Goal: Task Accomplishment & Management: Manage account settings

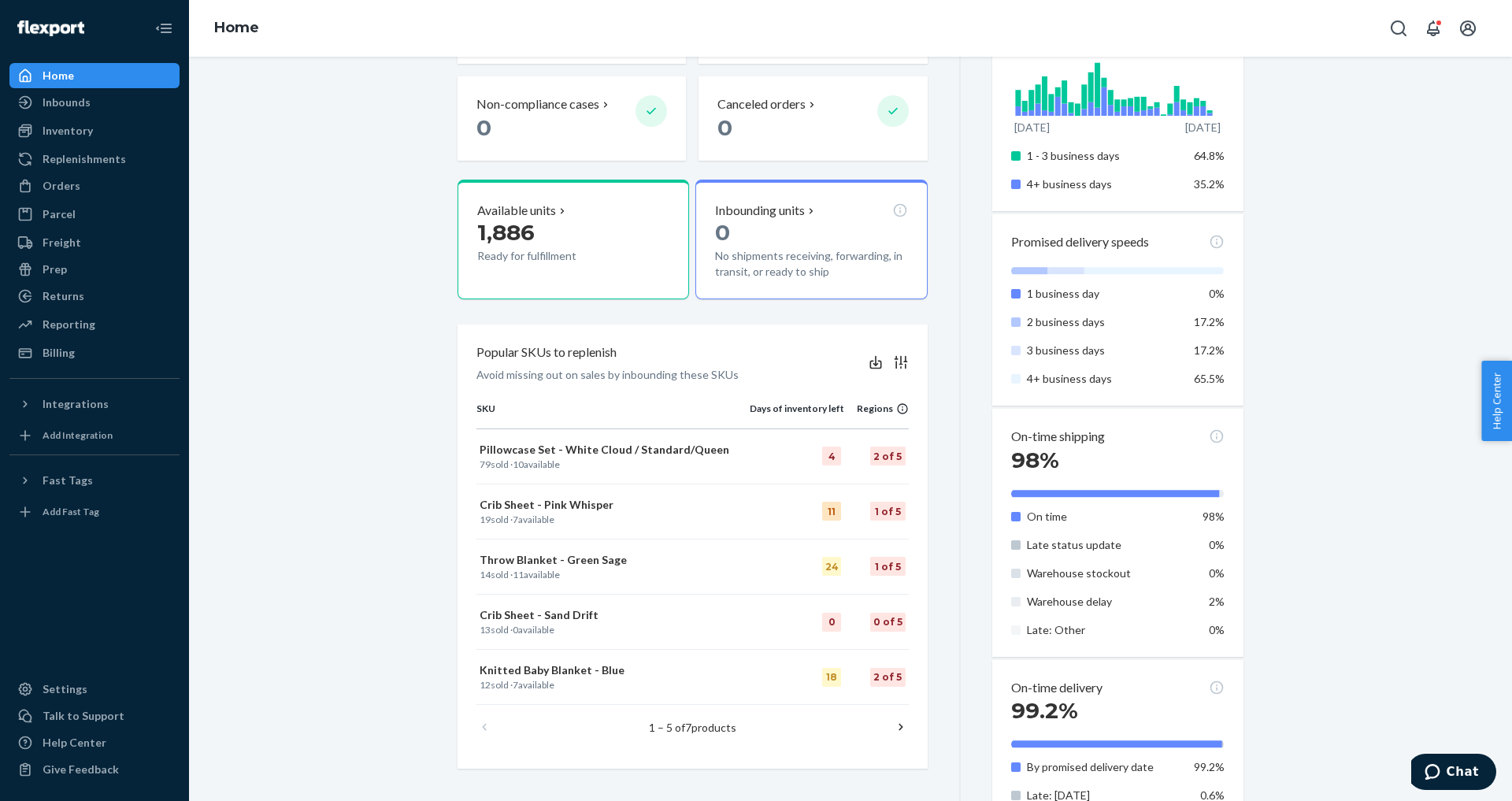
scroll to position [321, 0]
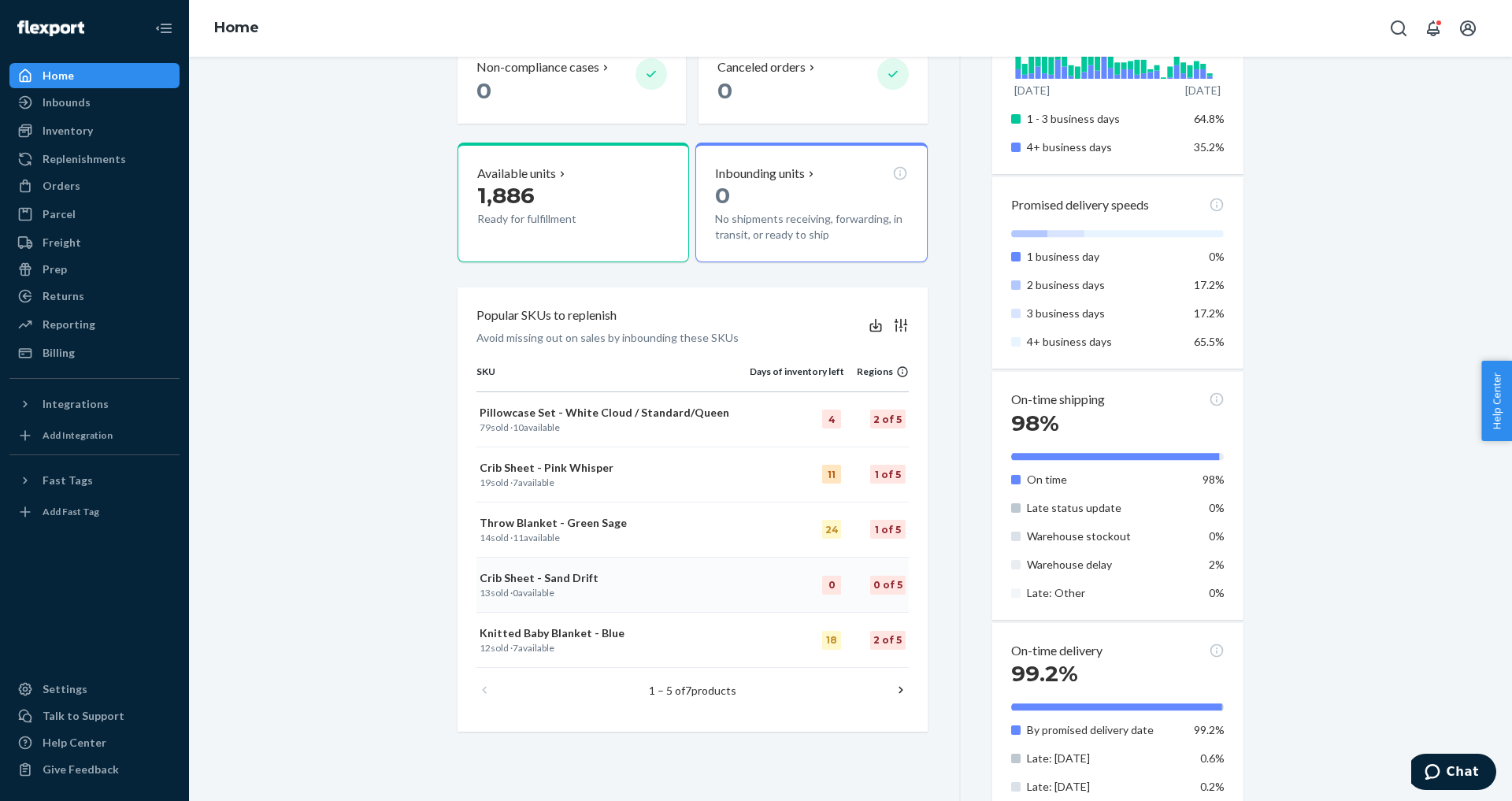
click at [563, 583] on p "Crib Sheet - Sand Drift" at bounding box center [612, 577] width 267 height 16
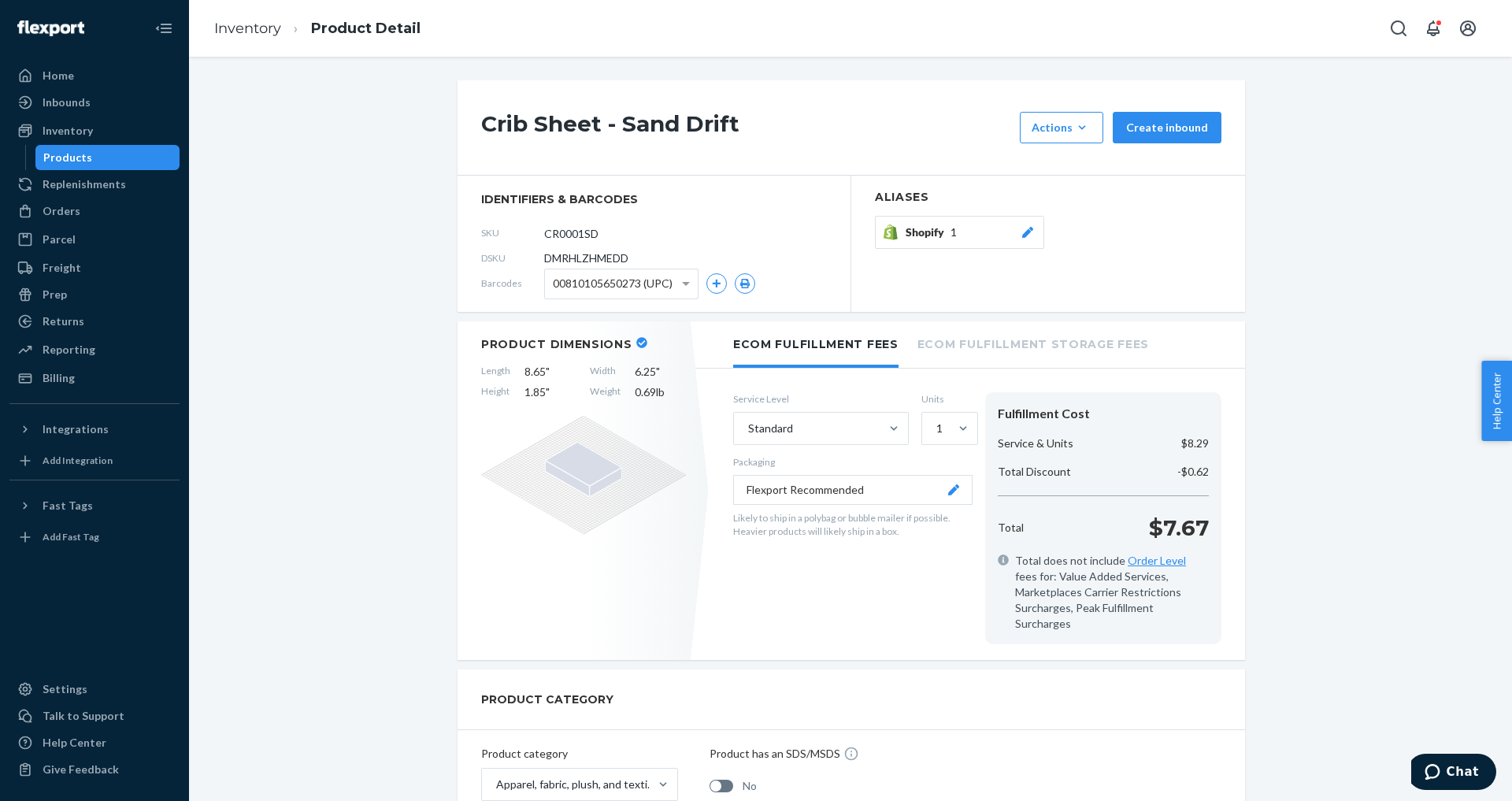
click at [1029, 236] on icon at bounding box center [1028, 232] width 16 height 11
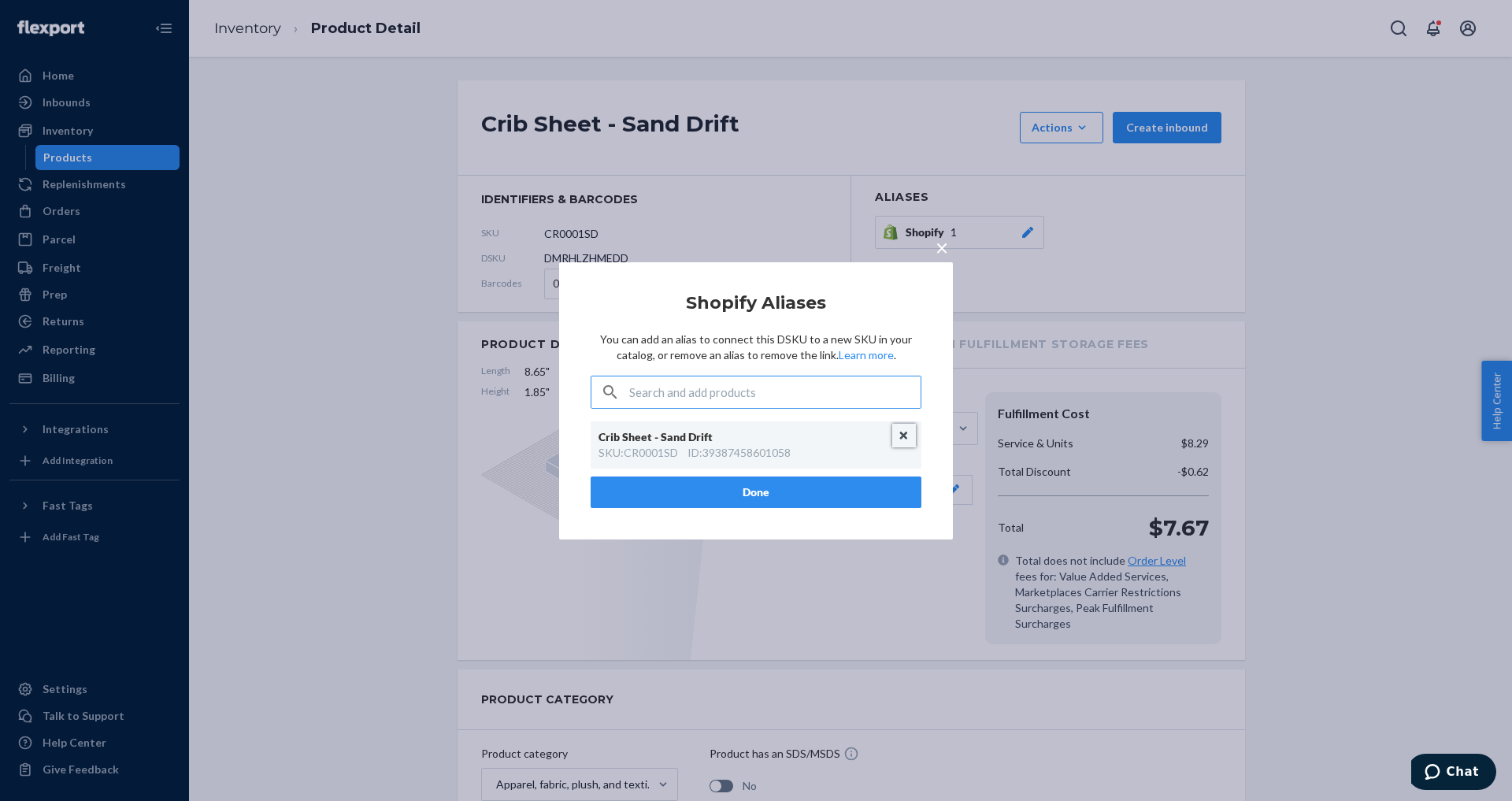
click at [904, 441] on button "Unlink" at bounding box center [903, 435] width 23 height 23
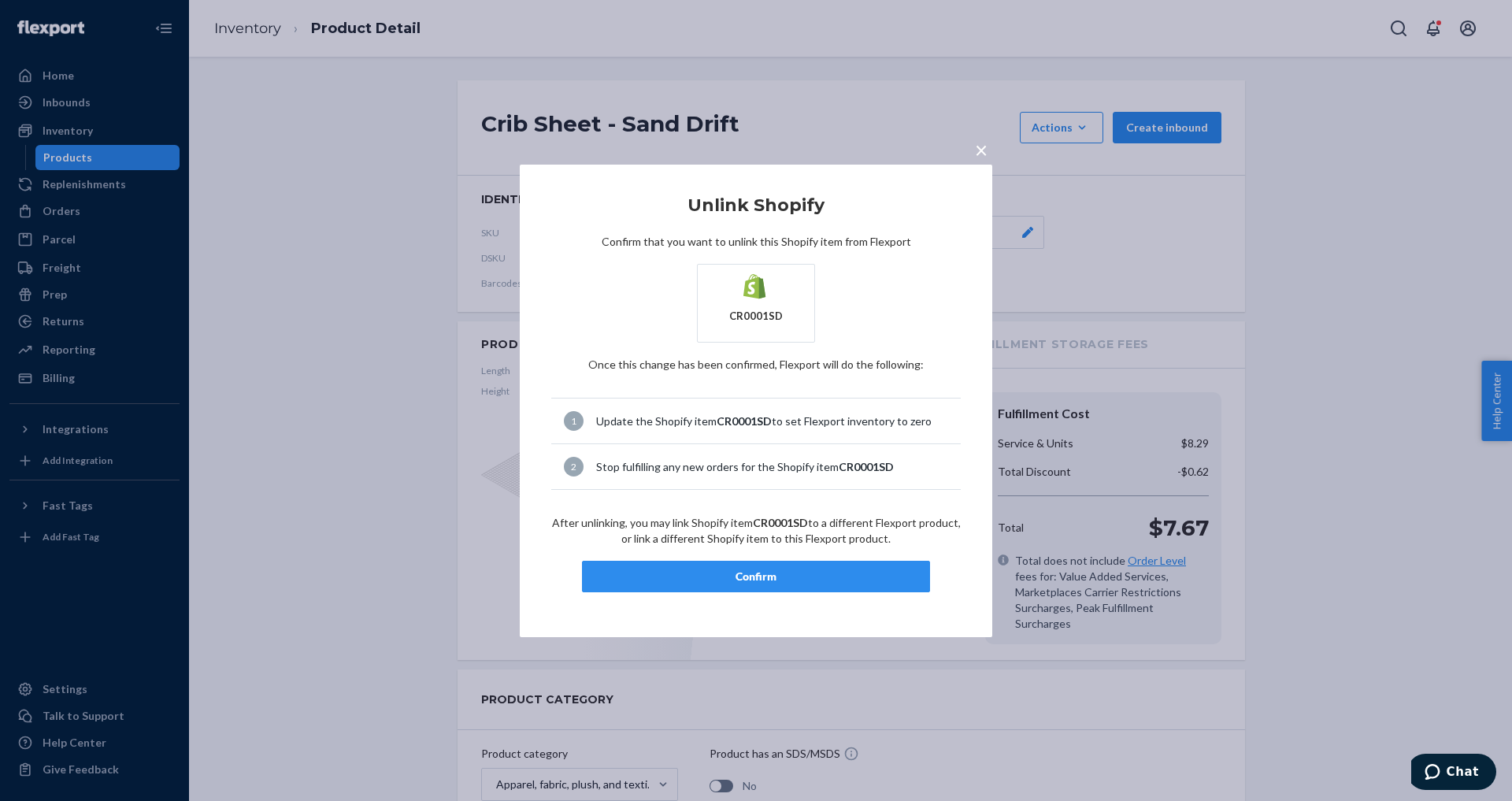
click at [774, 575] on div "Confirm" at bounding box center [756, 575] width 321 height 16
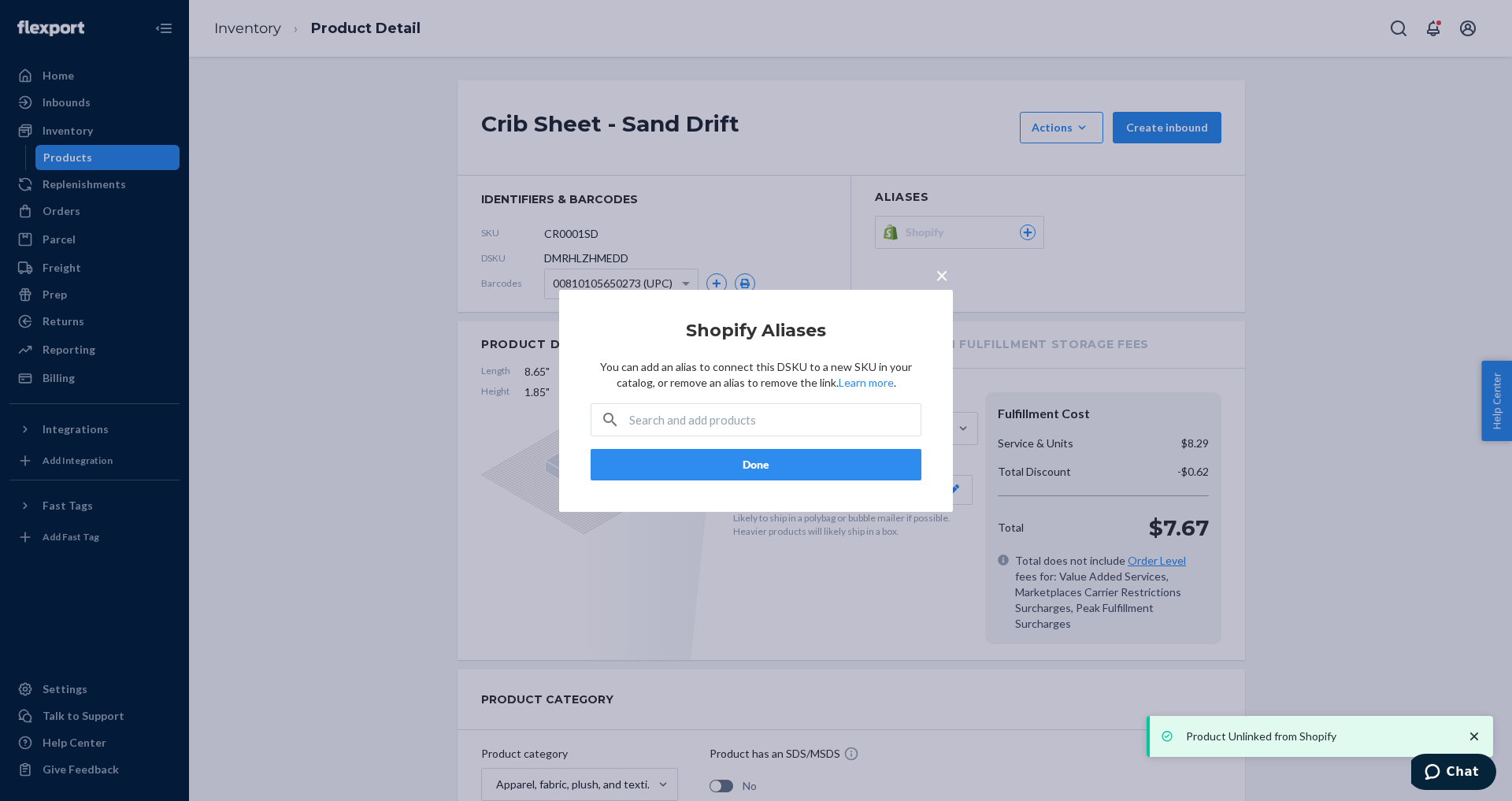
click at [941, 277] on span "×" at bounding box center [942, 273] width 12 height 27
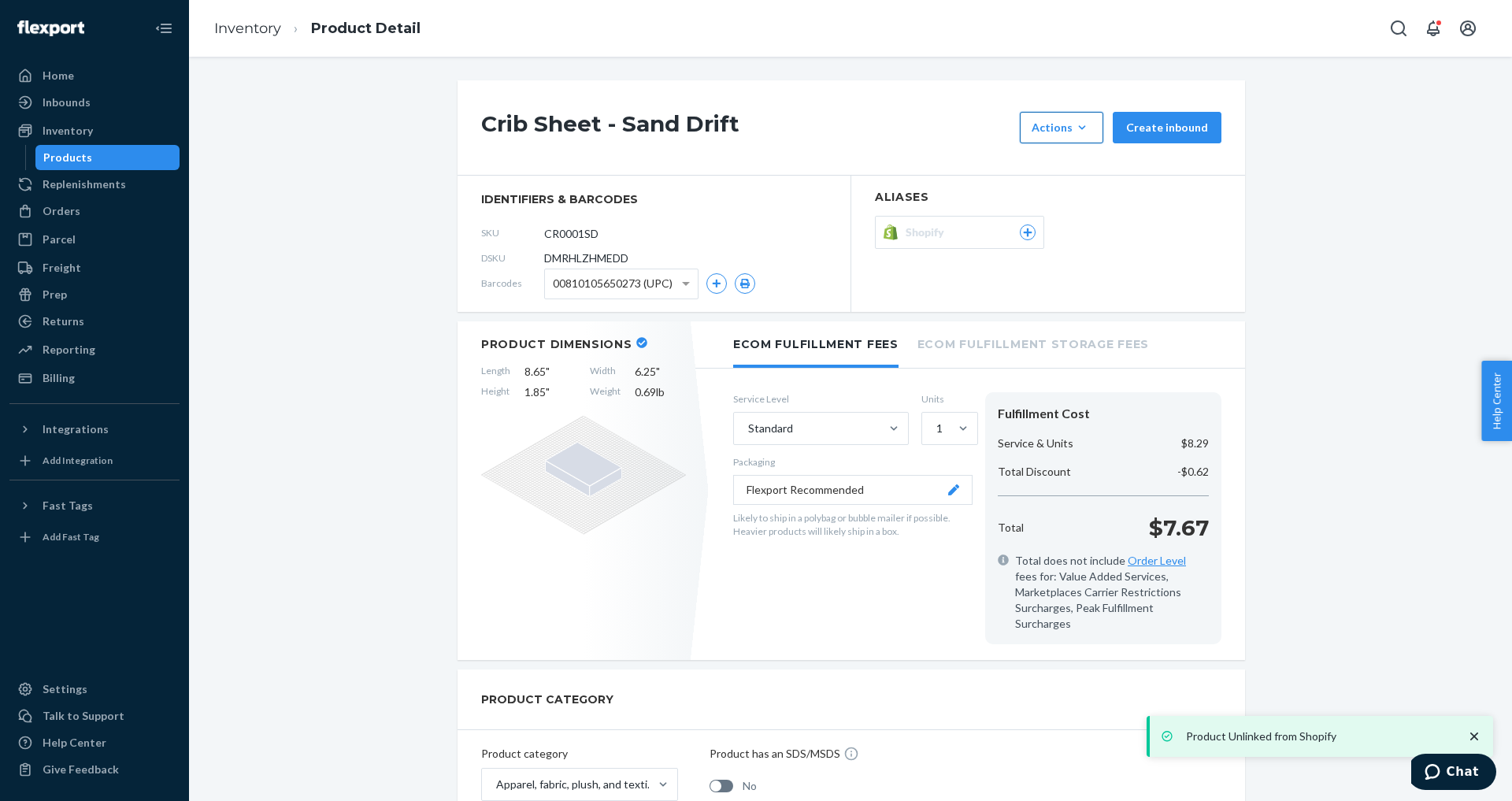
click at [1087, 124] on icon "button" at bounding box center [1082, 127] width 16 height 16
click at [1073, 191] on button "Hide" at bounding box center [1100, 199] width 152 height 34
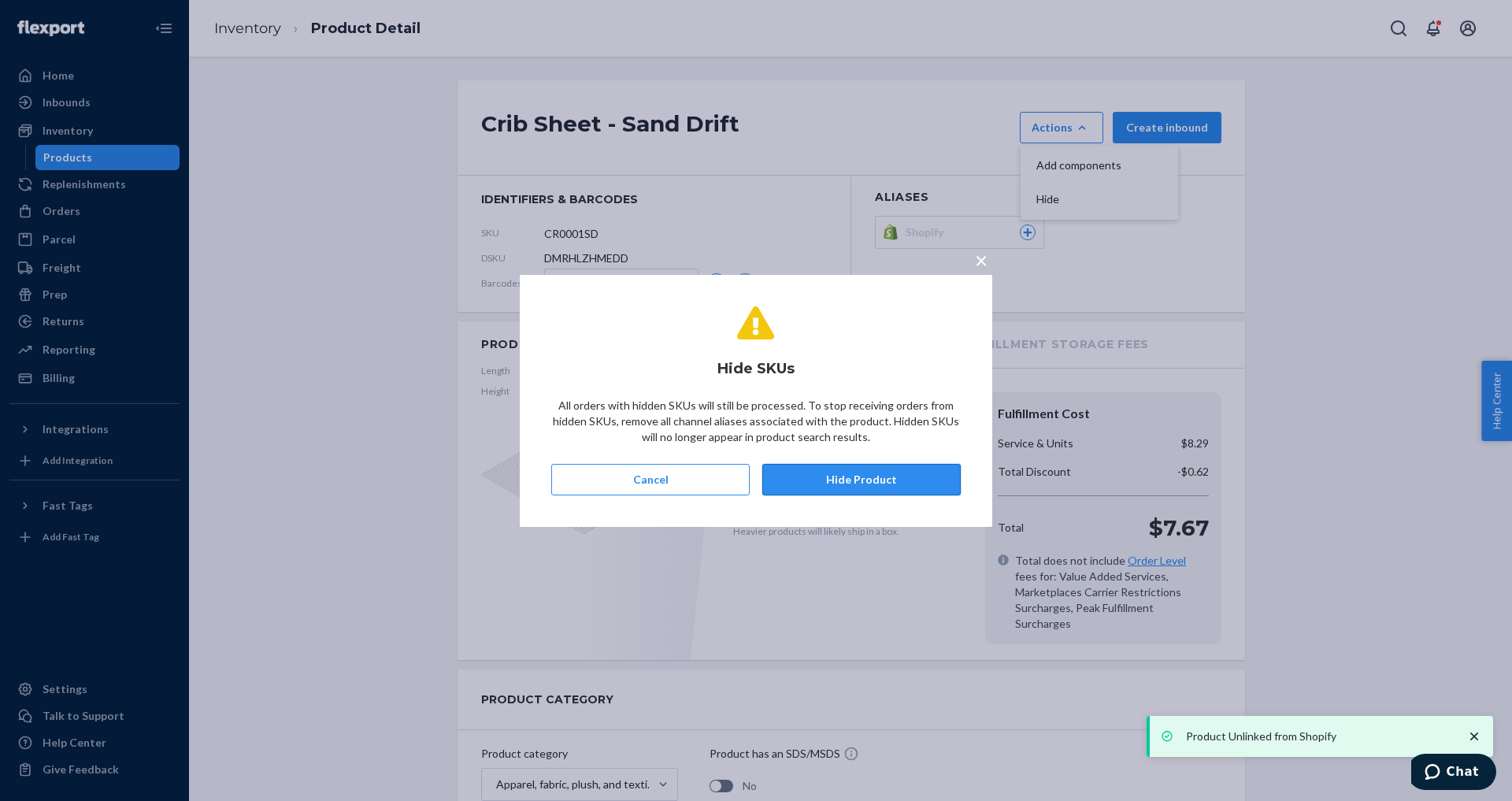
click at [869, 493] on button "Hide Product" at bounding box center [861, 480] width 198 height 32
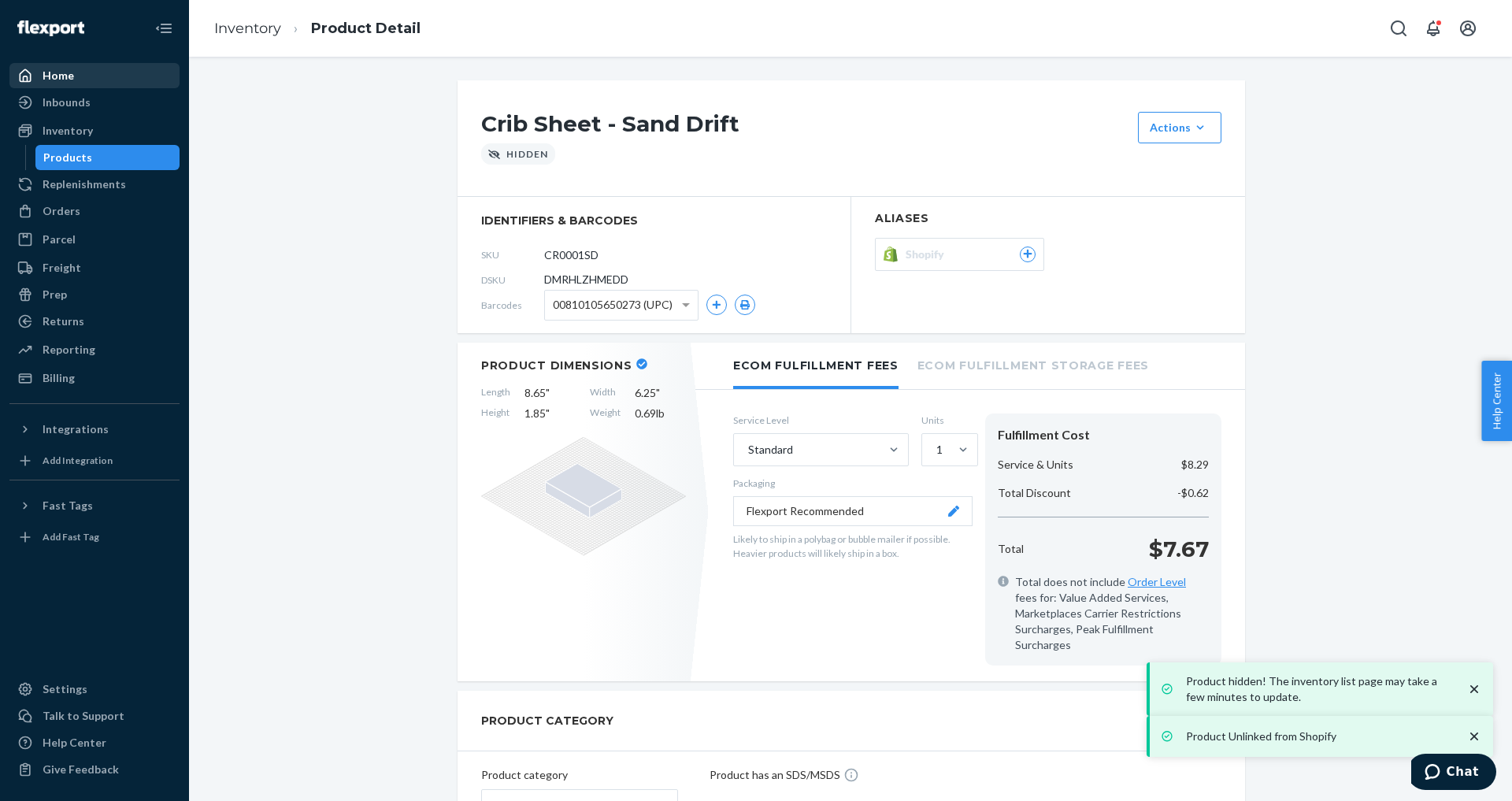
click at [62, 76] on div "Home" at bounding box center [58, 75] width 32 height 16
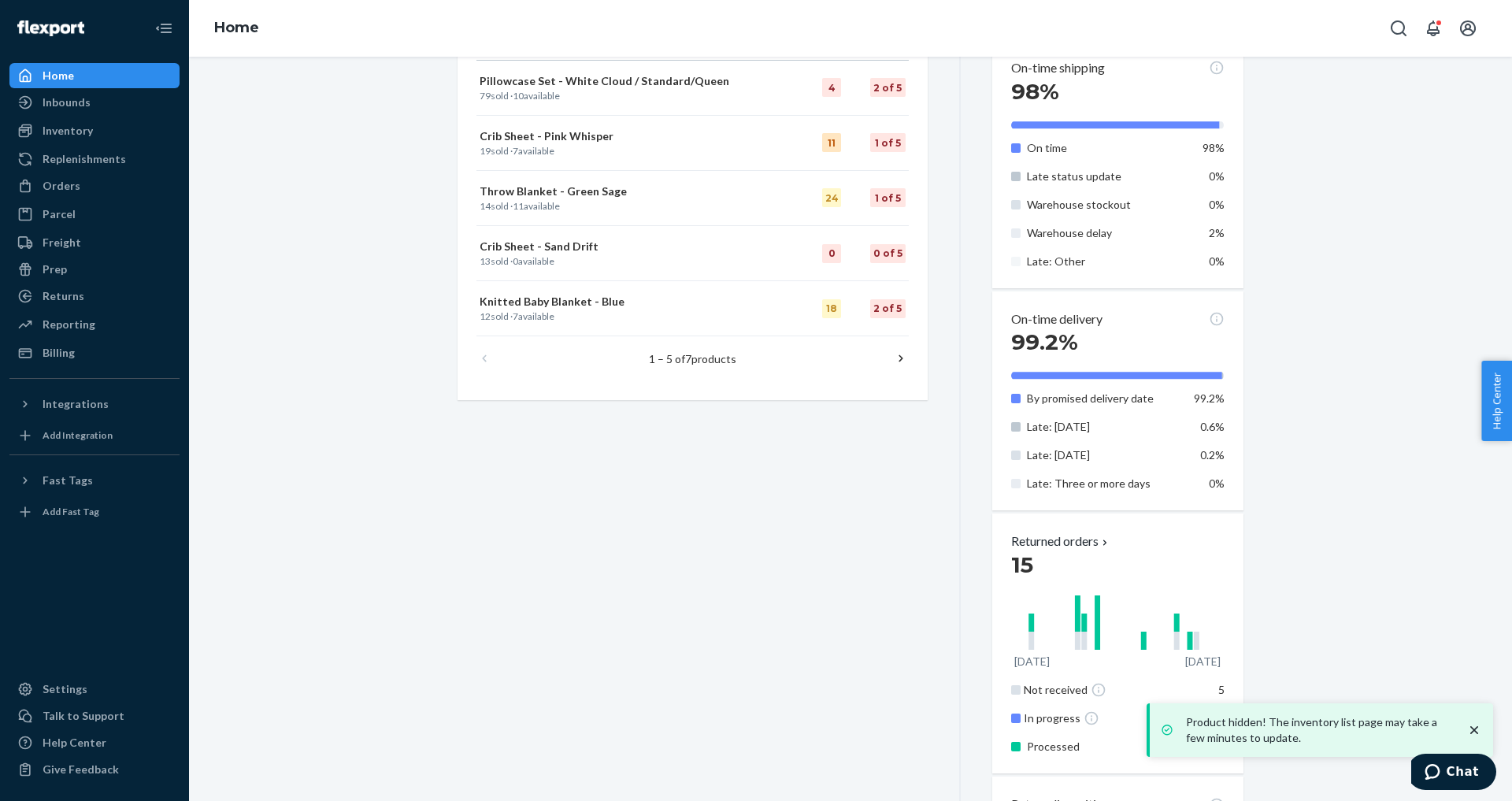
scroll to position [473, 0]
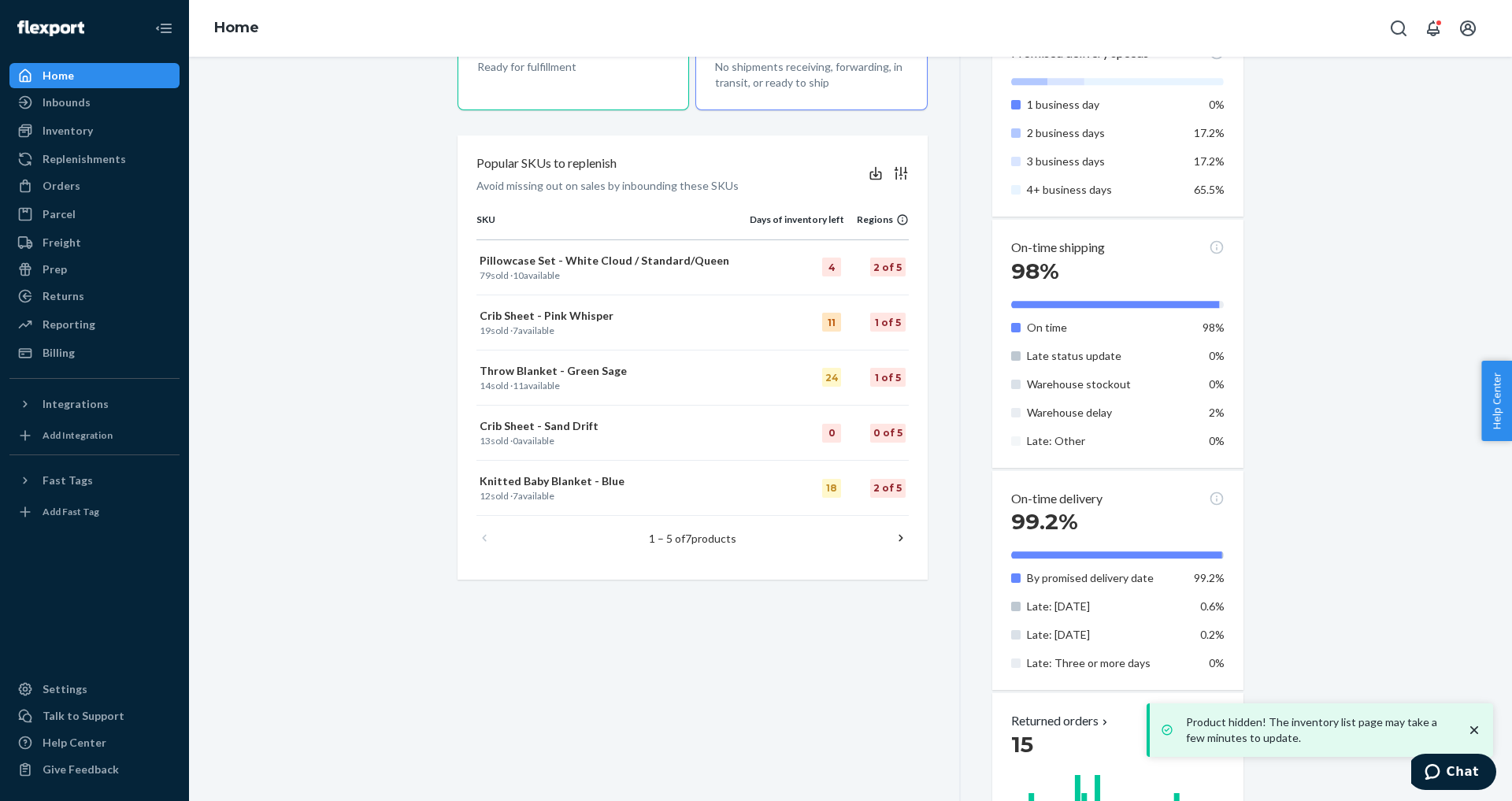
click at [901, 537] on icon at bounding box center [901, 538] width 4 height 7
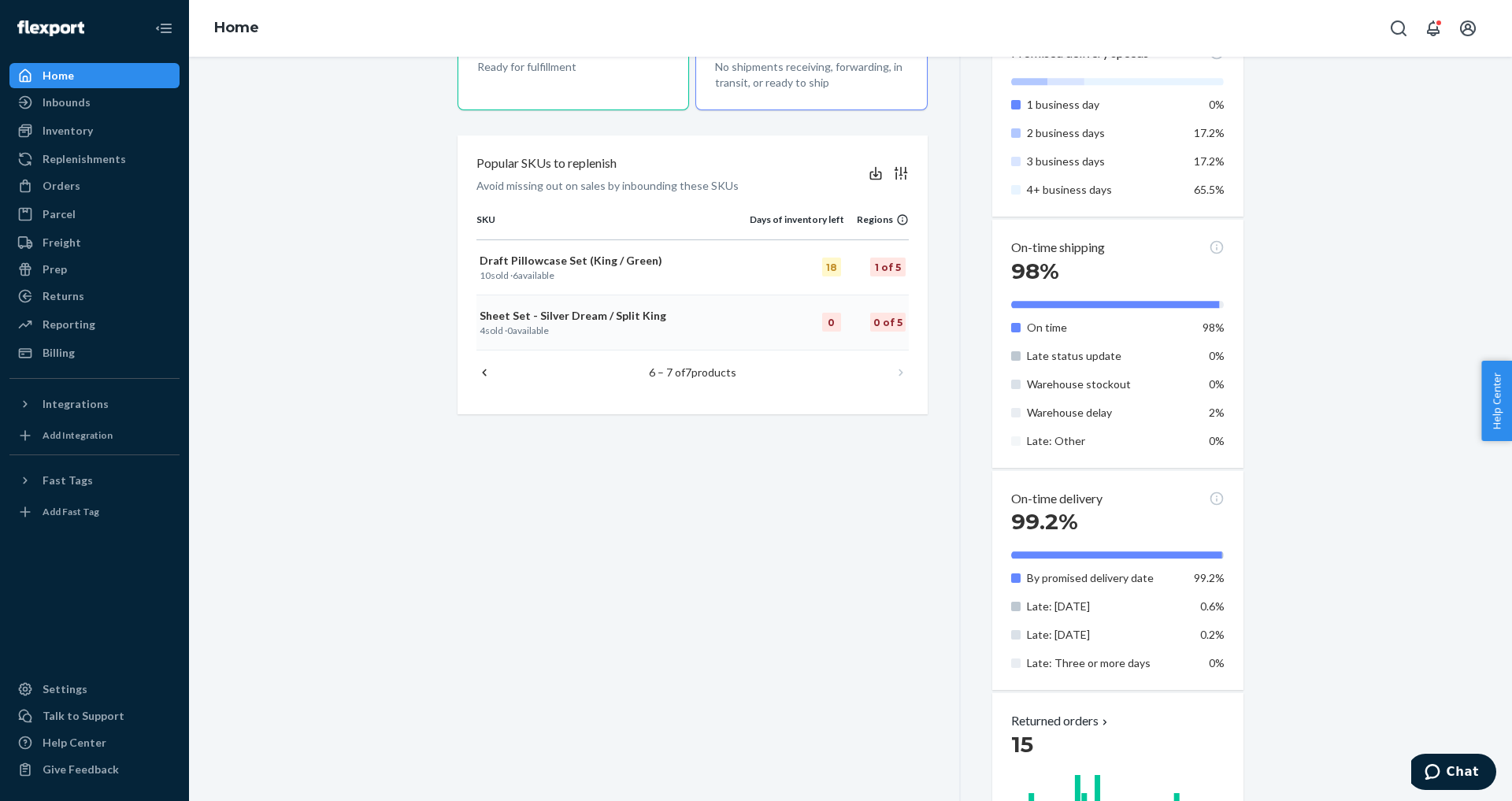
click at [612, 325] on p "4 sold · 0 available" at bounding box center [612, 330] width 267 height 13
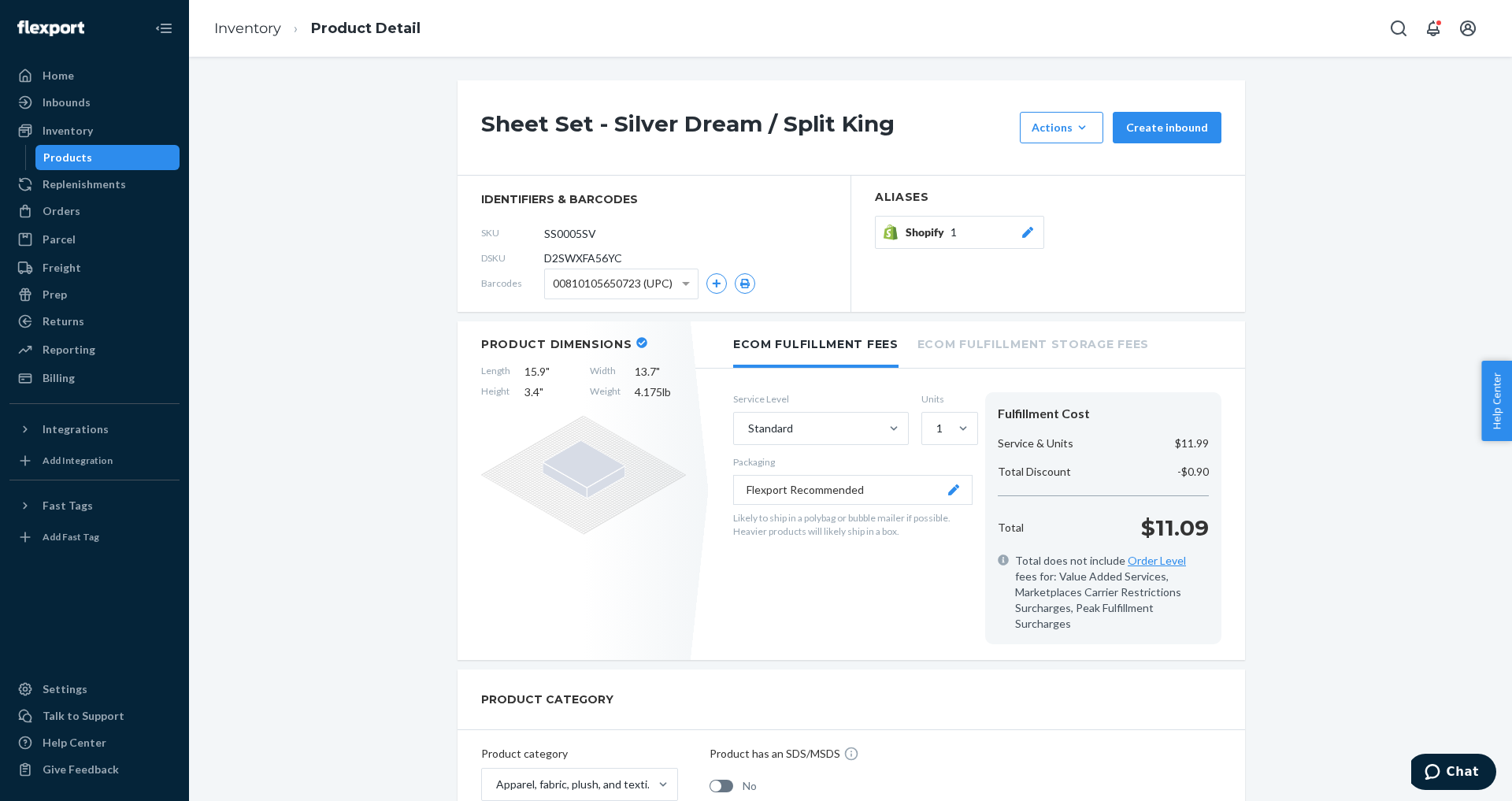
click at [1033, 238] on icon at bounding box center [1028, 232] width 16 height 11
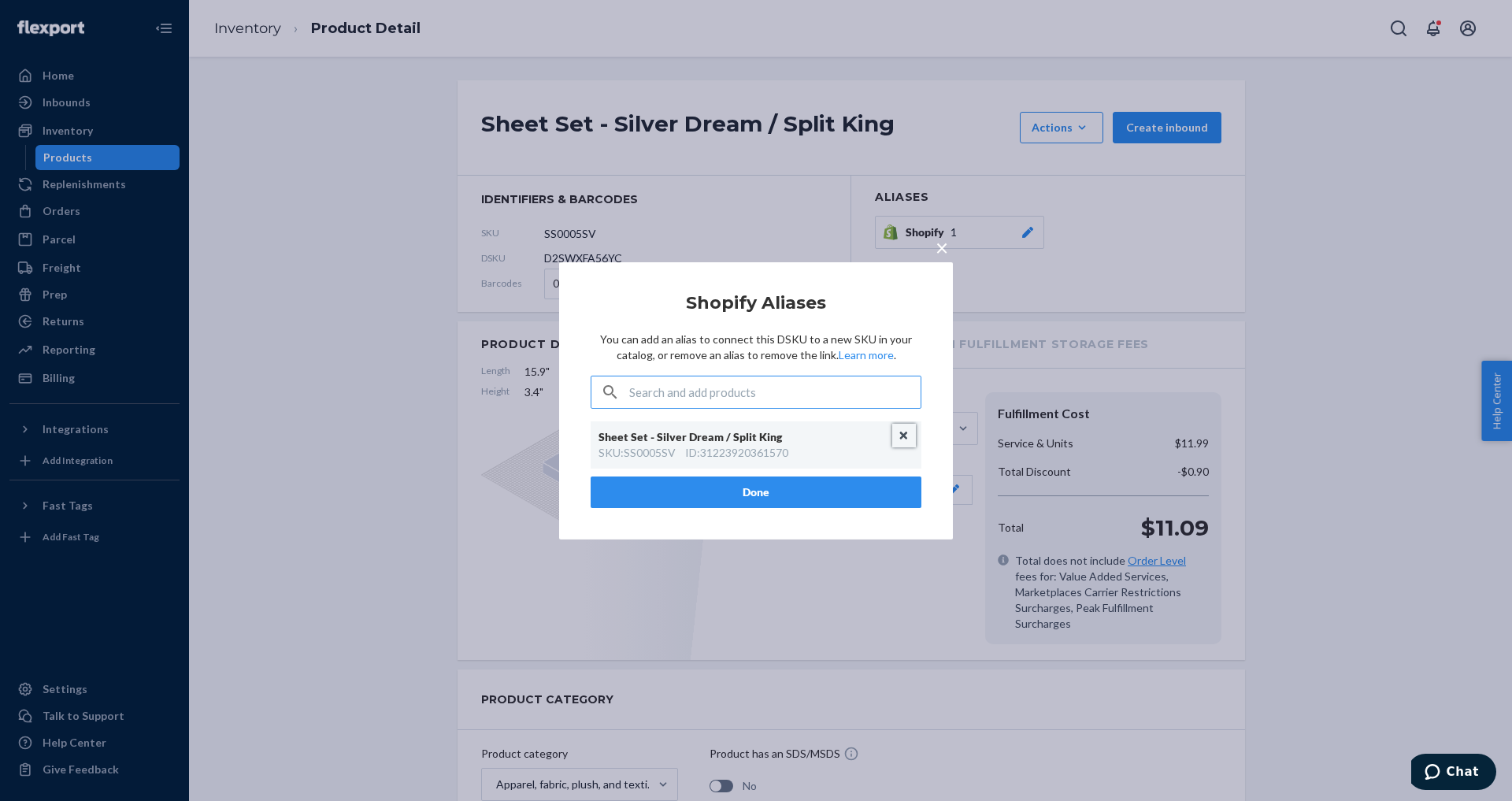
click at [906, 438] on button "Unlink" at bounding box center [903, 435] width 23 height 23
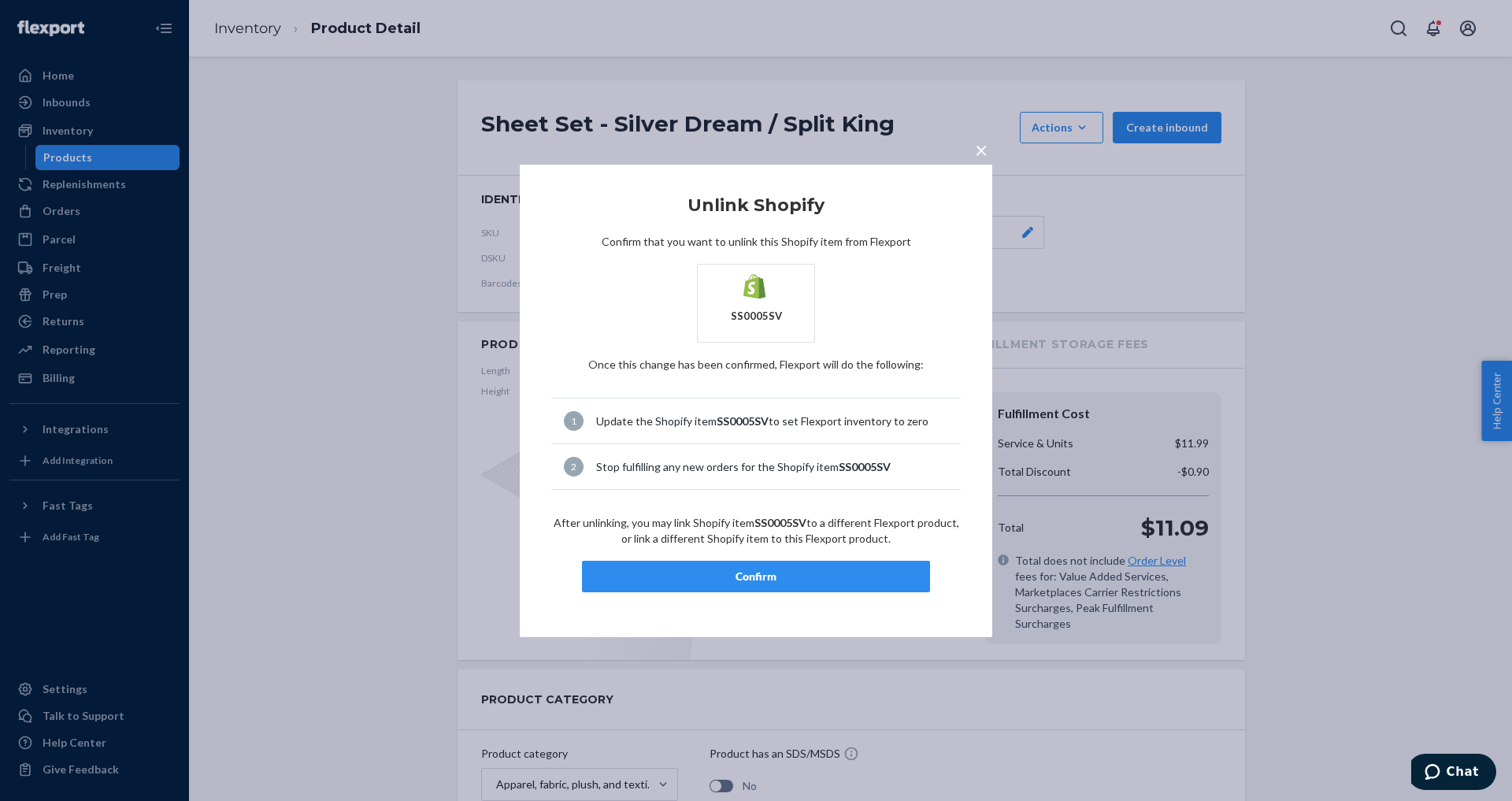
click at [782, 578] on div "Confirm" at bounding box center [756, 575] width 321 height 16
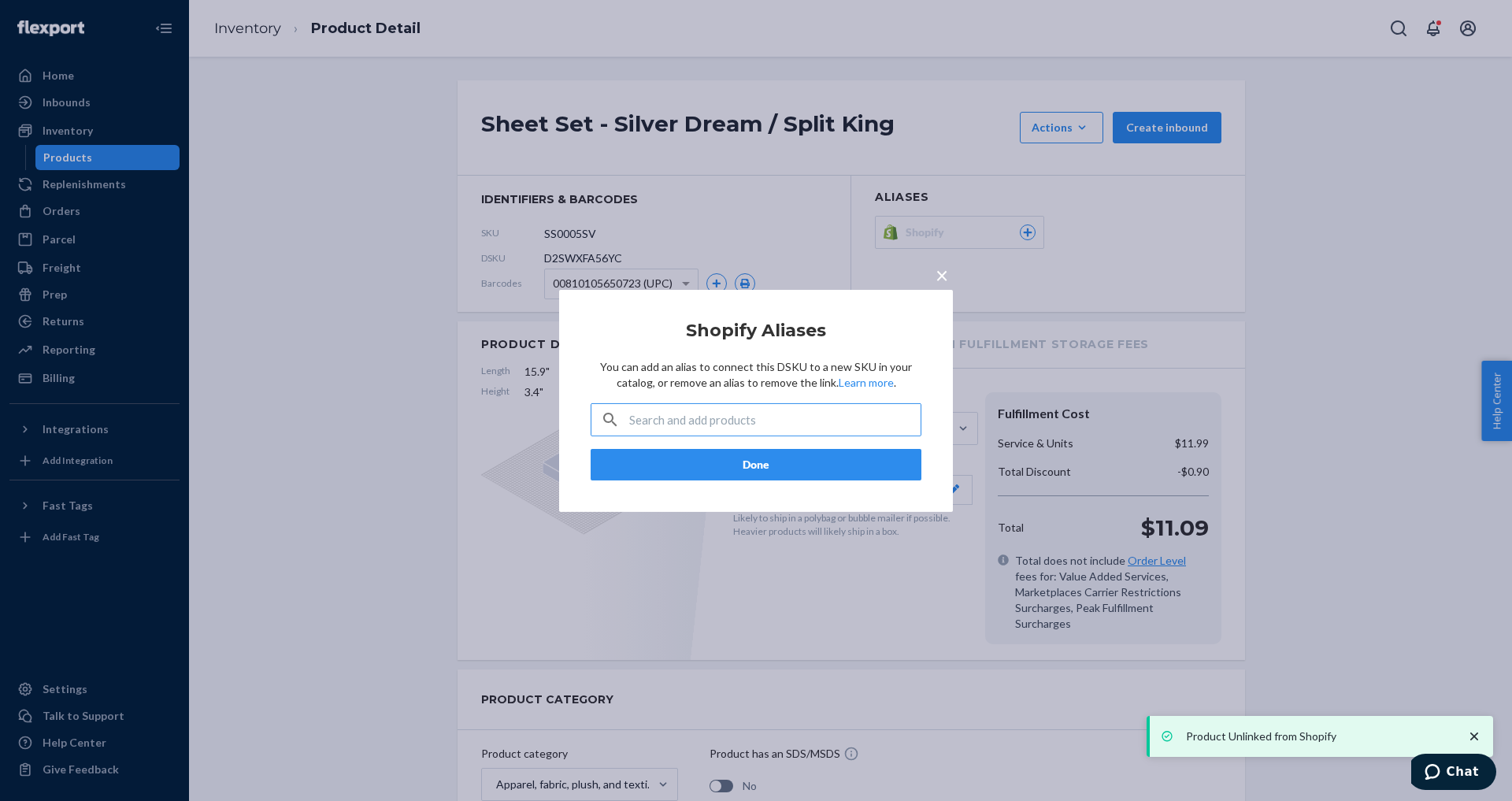
click at [946, 278] on span "×" at bounding box center [942, 273] width 12 height 27
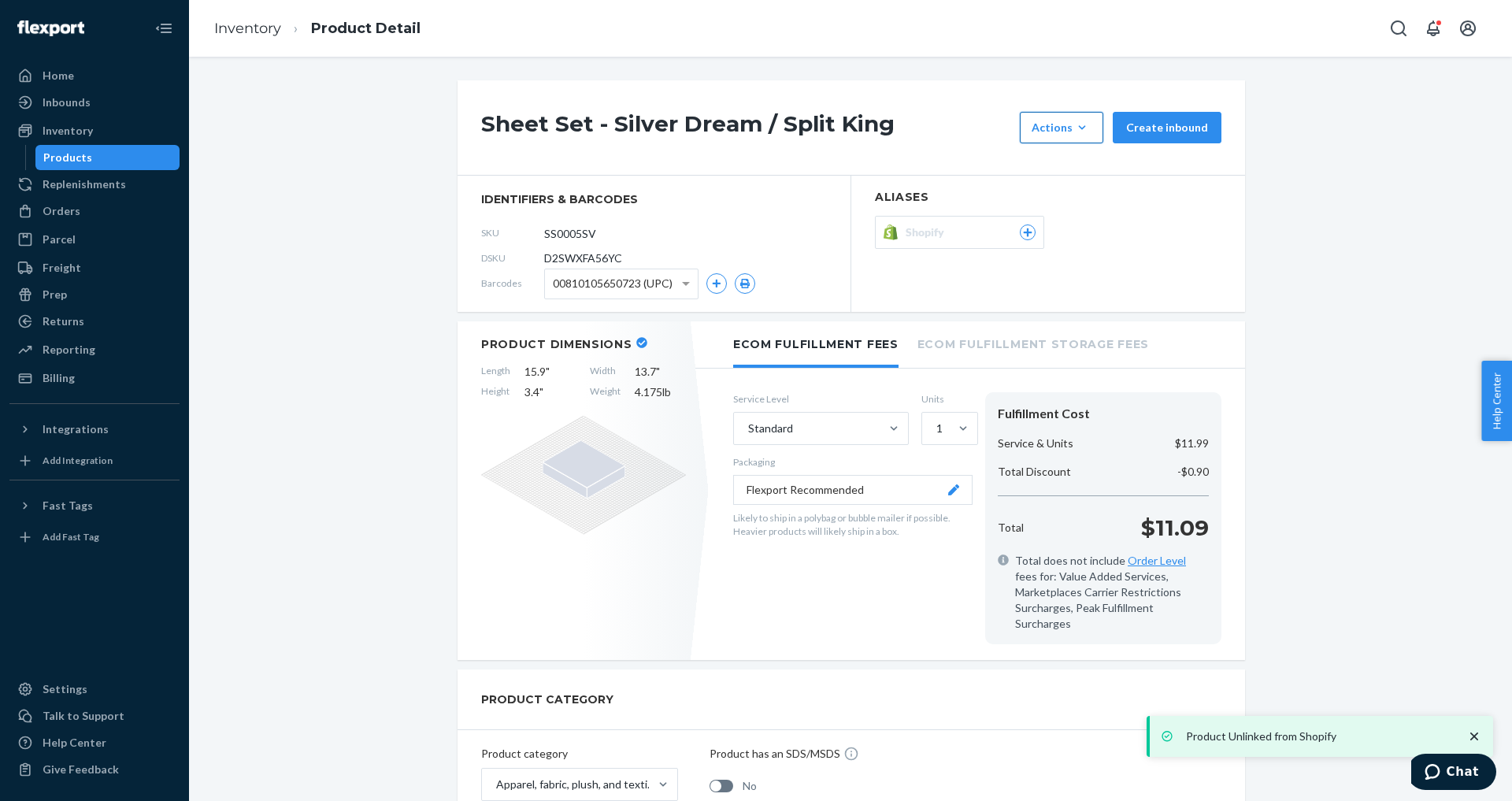
click at [1071, 130] on div "Actions" at bounding box center [1062, 127] width 60 height 16
click at [1068, 201] on span "Hide" at bounding box center [1085, 199] width 97 height 11
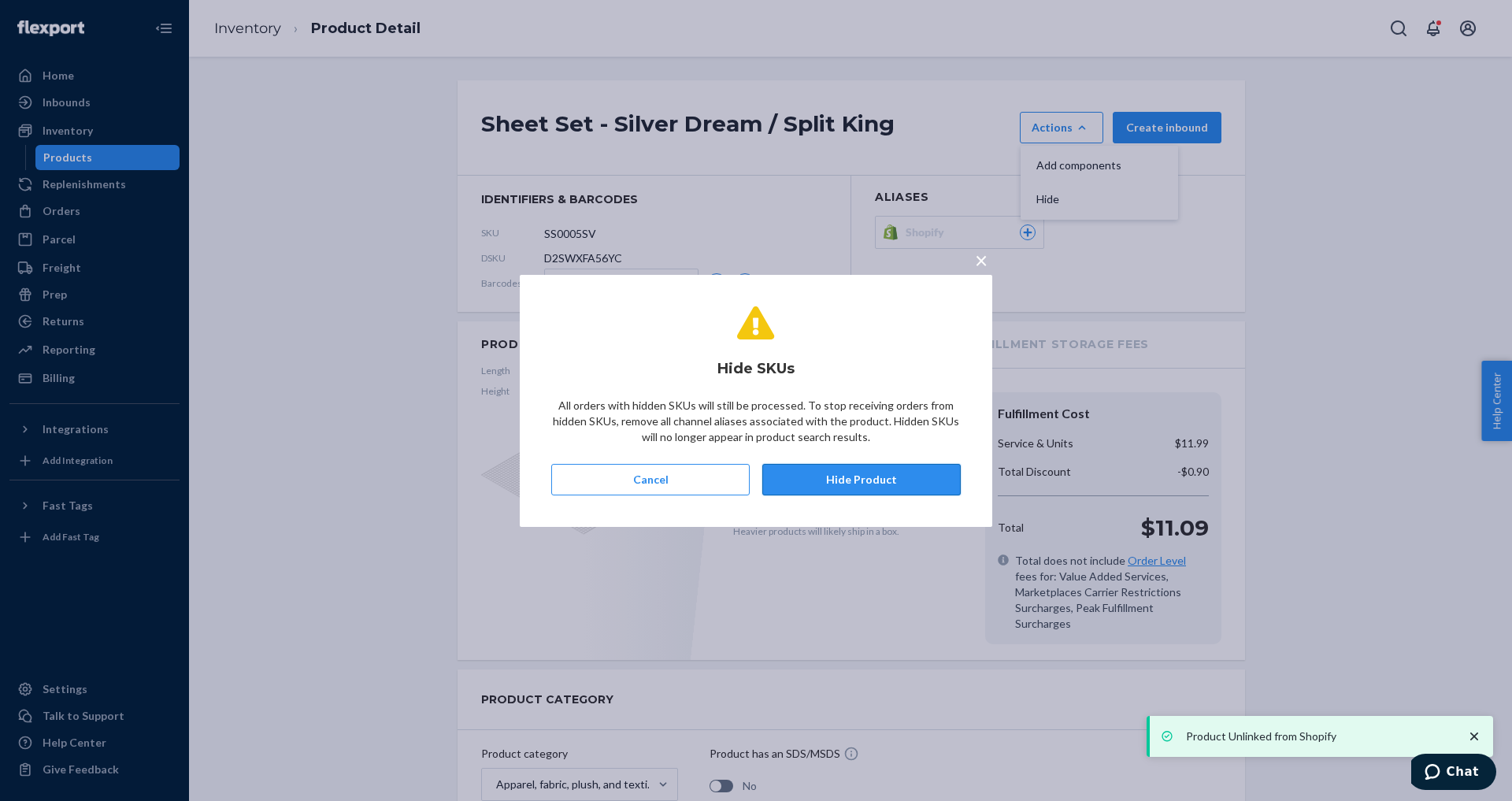
click at [855, 486] on button "Hide Product" at bounding box center [861, 480] width 198 height 32
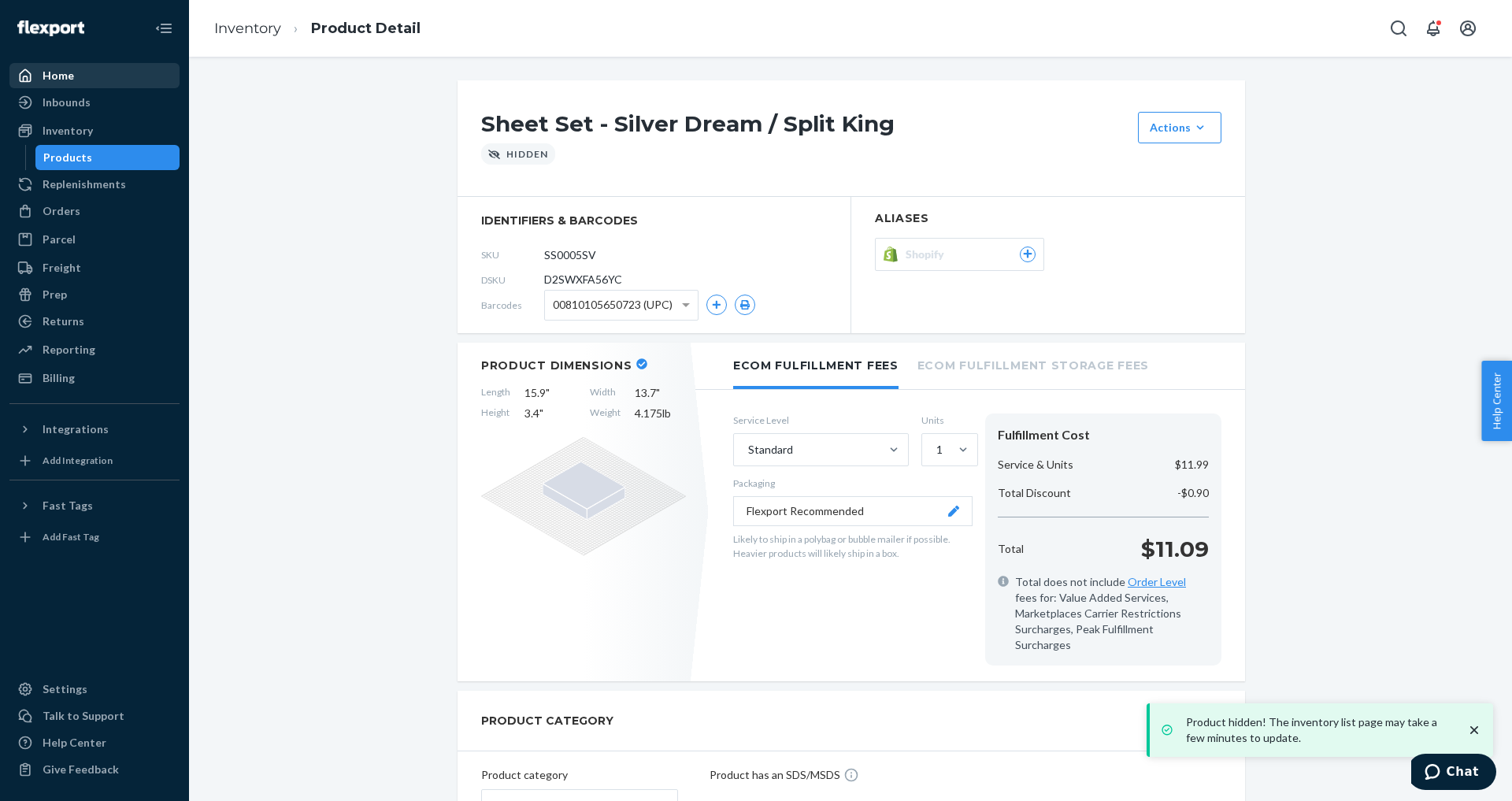
click at [66, 72] on div "Home" at bounding box center [58, 75] width 32 height 16
